Goal: Task Accomplishment & Management: Manage account settings

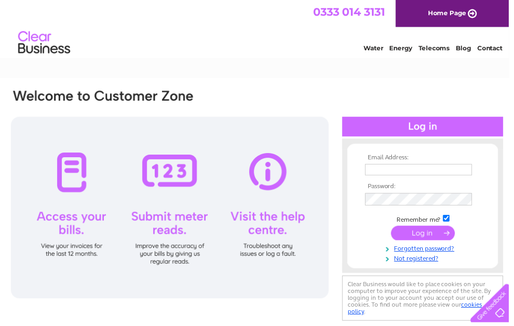
click at [386, 170] on input "text" at bounding box center [423, 172] width 108 height 12
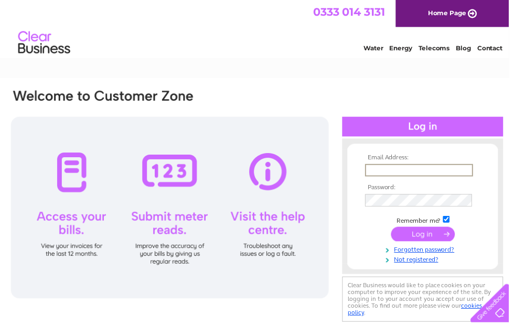
scroll to position [109, 0]
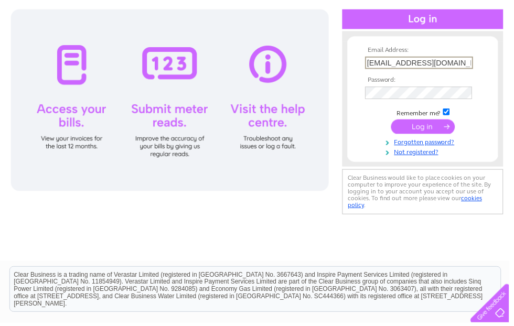
type input "netherby_b_and_b@btinternet.com"
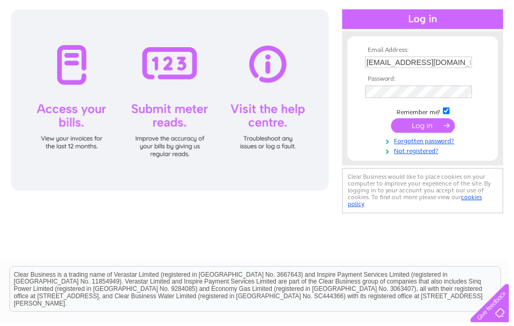
click at [425, 130] on input "submit" at bounding box center [427, 127] width 65 height 15
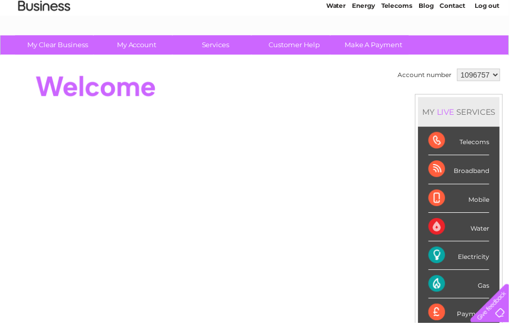
scroll to position [42, 0]
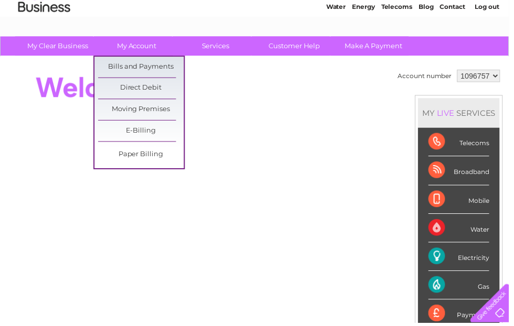
click at [165, 65] on link "Bills and Payments" at bounding box center [142, 67] width 87 height 21
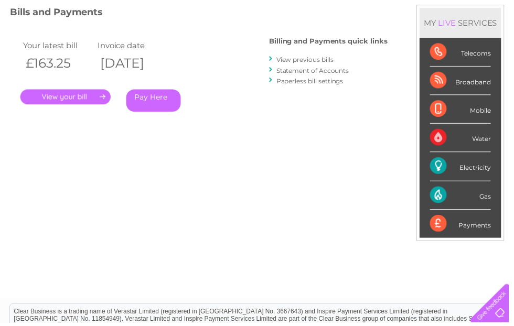
scroll to position [137, 0]
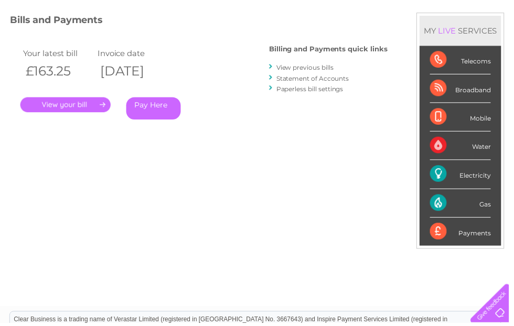
click at [84, 99] on link "." at bounding box center [65, 105] width 91 height 15
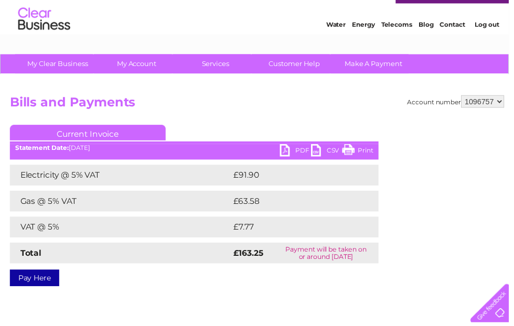
scroll to position [25, 0]
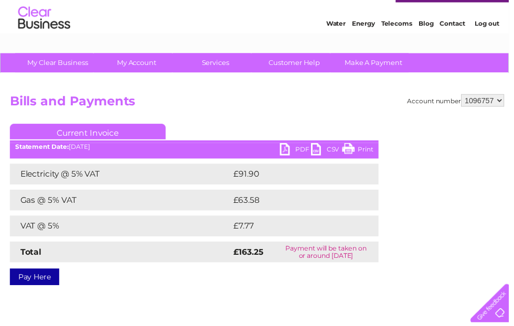
click at [359, 152] on link "Print" at bounding box center [361, 152] width 31 height 15
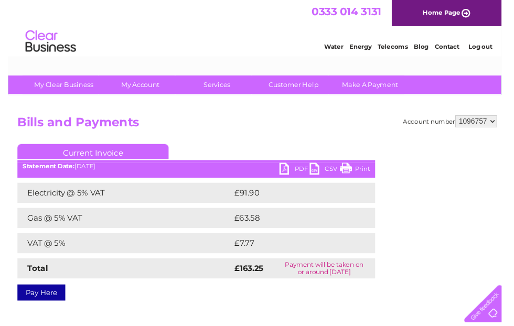
scroll to position [20, 0]
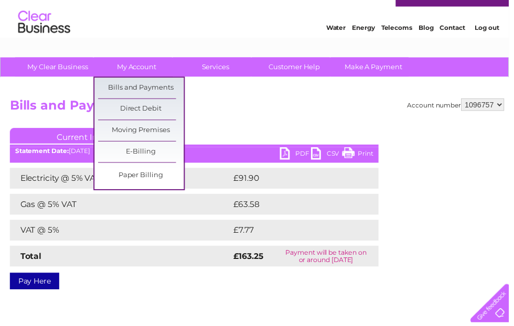
click at [174, 92] on link "Bills and Payments" at bounding box center [142, 89] width 87 height 21
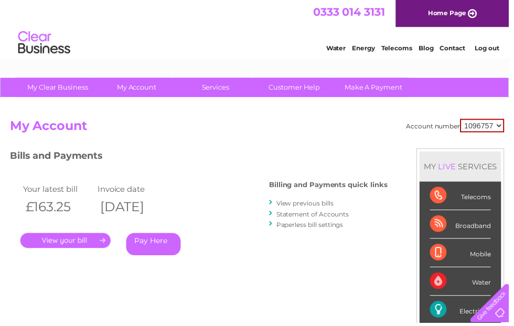
scroll to position [2, 0]
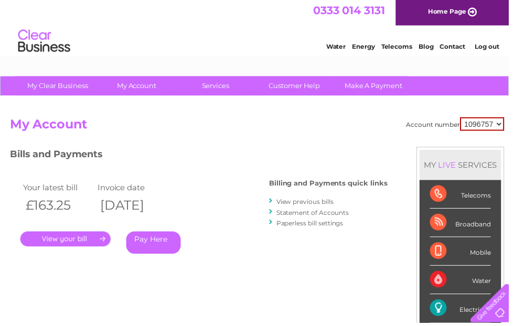
click at [315, 202] on link "View previous bills" at bounding box center [308, 204] width 58 height 8
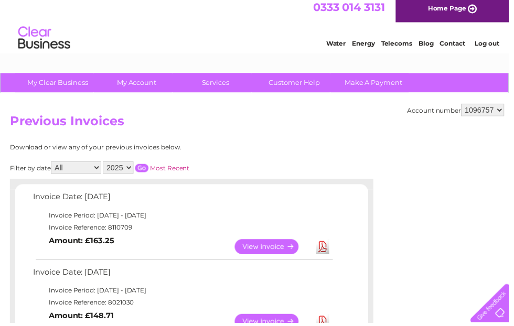
scroll to position [9, 0]
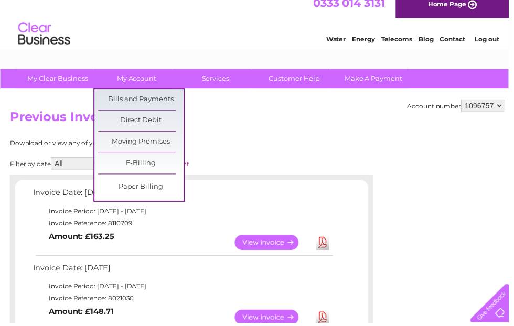
click at [173, 98] on link "Bills and Payments" at bounding box center [142, 100] width 87 height 21
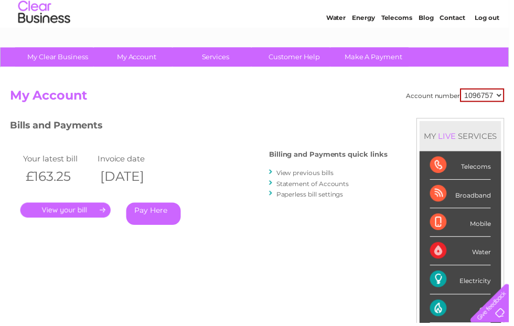
scroll to position [30, 0]
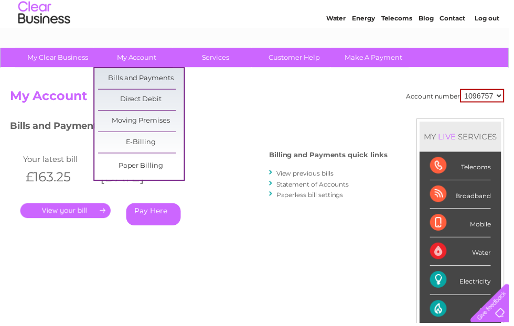
click at [170, 74] on link "Bills and Payments" at bounding box center [142, 79] width 87 height 21
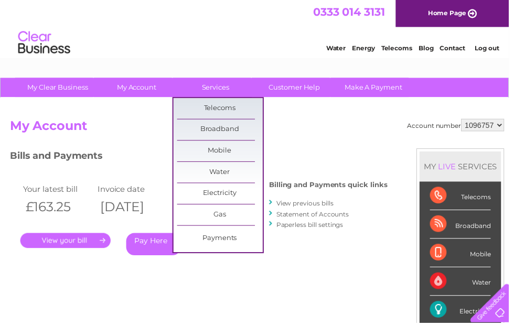
click at [242, 135] on link "Broadband" at bounding box center [222, 131] width 87 height 21
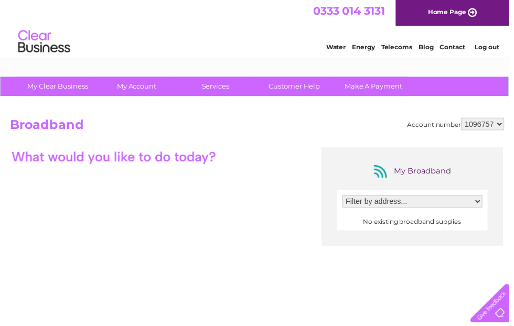
scroll to position [2, 0]
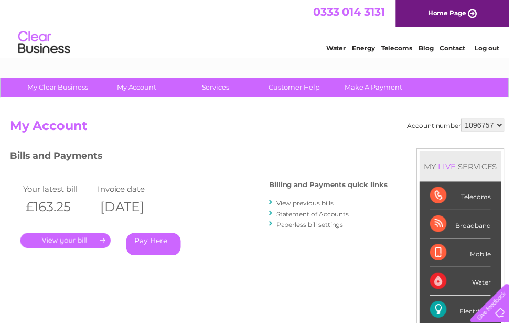
click at [416, 52] on link "Telecoms" at bounding box center [400, 49] width 31 height 8
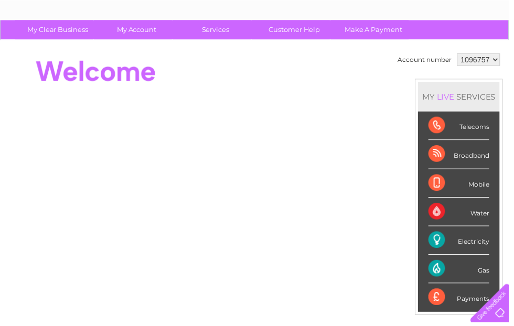
scroll to position [59, 0]
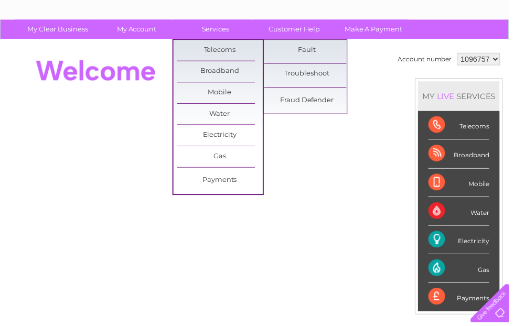
click at [256, 69] on link "Broadband" at bounding box center [222, 72] width 87 height 21
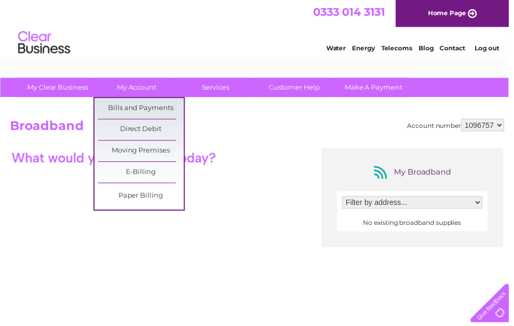
click at [176, 108] on link "Bills and Payments" at bounding box center [142, 109] width 87 height 21
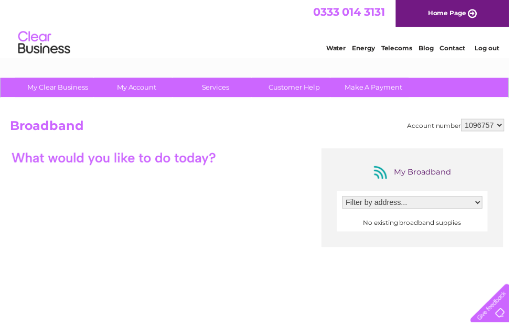
click at [501, 46] on link "Log out" at bounding box center [491, 49] width 25 height 8
